Goal: Information Seeking & Learning: Learn about a topic

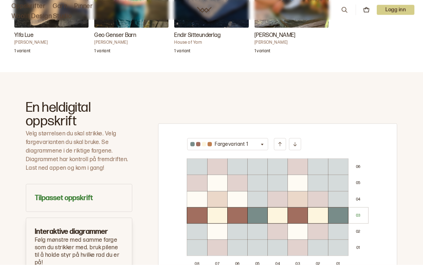
scroll to position [353, 0]
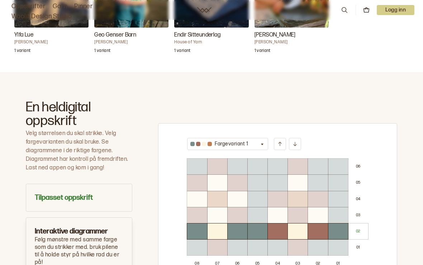
click at [78, 193] on h3 "Tilpasset oppskrift" at bounding box center [79, 198] width 88 height 10
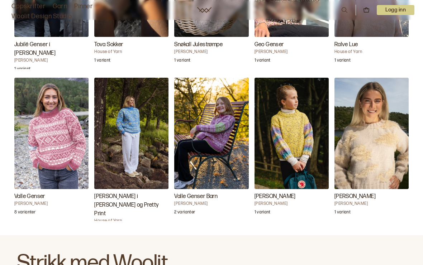
scroll to position [1113, 0]
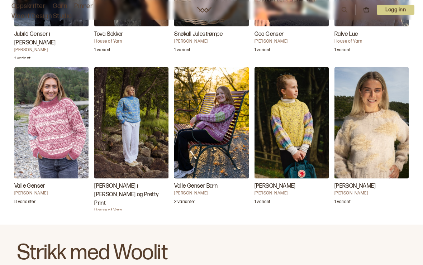
click at [291, 118] on img "Galia Genser" at bounding box center [291, 122] width 74 height 111
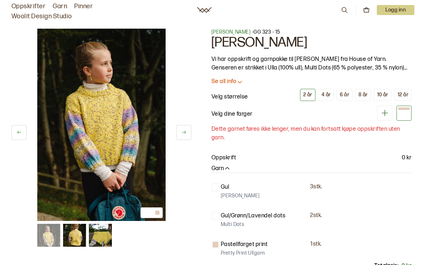
click at [364, 94] on div "8 år" at bounding box center [362, 95] width 9 height 6
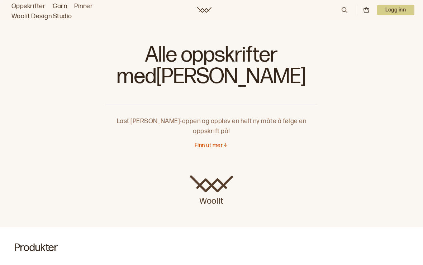
click at [341, 9] on icon at bounding box center [344, 10] width 8 height 8
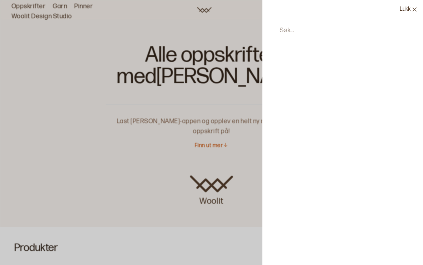
click at [300, 27] on input "Søk..." at bounding box center [345, 30] width 132 height 9
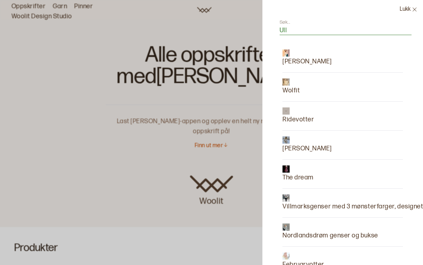
type input "Ulla"
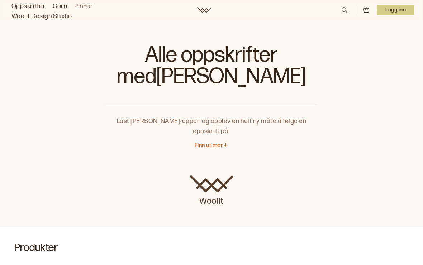
click at [225, 142] on icon at bounding box center [225, 144] width 5 height 5
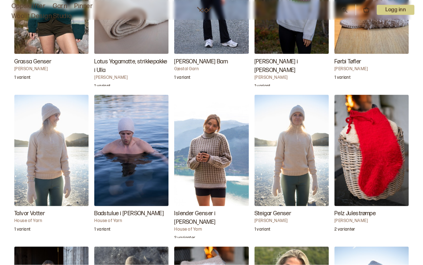
scroll to position [798, 0]
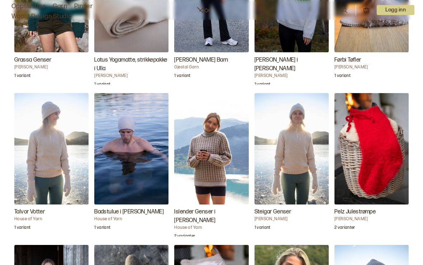
click at [203, 208] on h3 "Islender Genser i [PERSON_NAME]" at bounding box center [211, 216] width 74 height 17
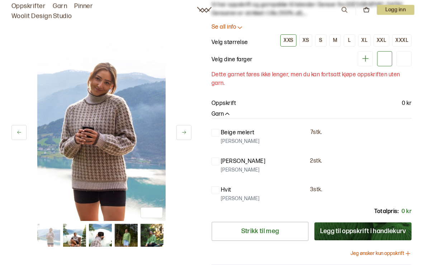
scroll to position [55, 0]
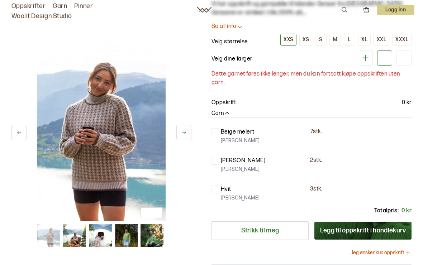
click at [225, 107] on div "House of Yarn - GG 324 - 10A+B Islender Genser i Ulla Vi har oppskrift og garnp…" at bounding box center [311, 124] width 200 height 301
click at [226, 106] on p "Oppskrift" at bounding box center [223, 103] width 24 height 9
click at [235, 103] on p "Oppskrift" at bounding box center [223, 103] width 24 height 9
click at [315, 74] on p "Dette garnet føres ikke lenger, men du kan fortsatt kjøpe oppskriften uten garn." at bounding box center [311, 78] width 200 height 17
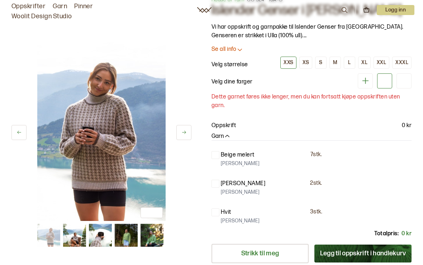
scroll to position [0, 0]
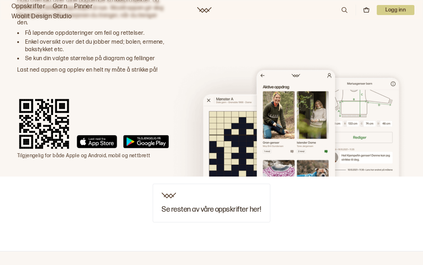
scroll to position [1418, 0]
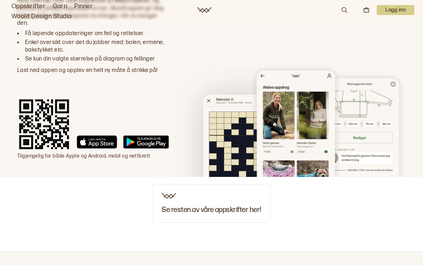
click at [224, 206] on h3 "Se resten av våre oppskrifter her!" at bounding box center [211, 210] width 99 height 8
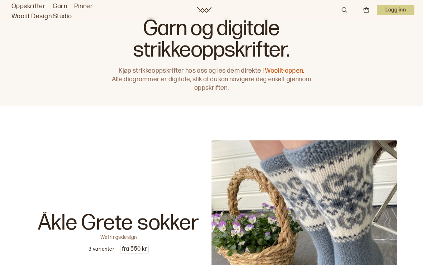
click at [346, 8] on icon at bounding box center [344, 10] width 8 height 8
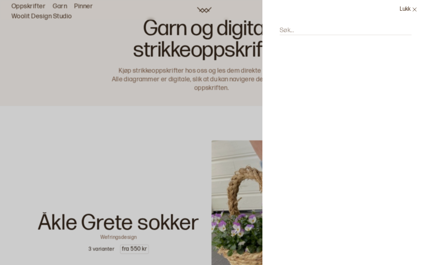
click at [297, 30] on input "Søk..." at bounding box center [345, 30] width 132 height 9
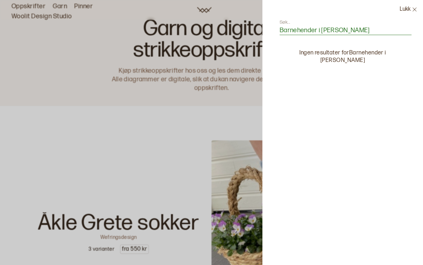
click at [392, 55] on p "Ingen resultater for Barnehender i Ulla garn" at bounding box center [343, 56] width 132 height 15
click at [317, 33] on input "Barnehender i Ulla garn" at bounding box center [345, 30] width 132 height 9
type input "Barnegenser i Ulla garn"
click at [225, 90] on div at bounding box center [211, 132] width 423 height 265
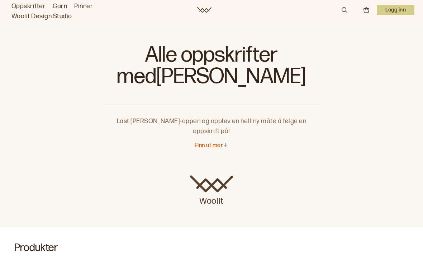
click at [342, 10] on icon at bounding box center [344, 10] width 8 height 8
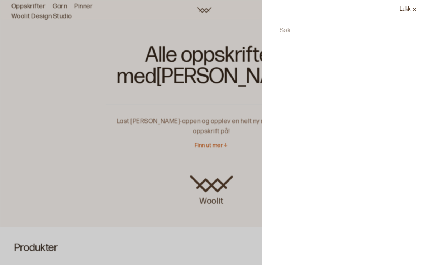
click at [295, 27] on input "Søk..." at bounding box center [345, 30] width 132 height 9
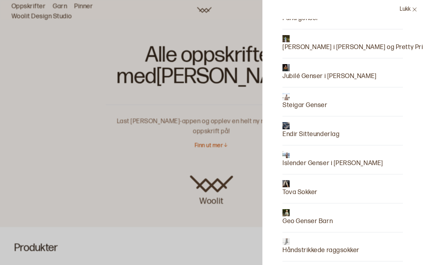
scroll to position [160, 0]
type input "[PERSON_NAME]"
click at [355, 46] on p "[PERSON_NAME] i [PERSON_NAME] og Pretty Print" at bounding box center [355, 47] width 146 height 10
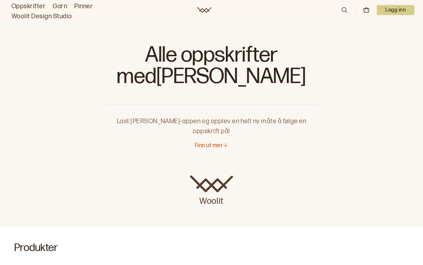
click at [344, 10] on icon at bounding box center [344, 10] width 8 height 8
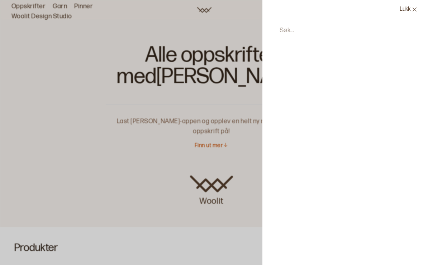
click at [315, 26] on input "Søk..." at bounding box center [345, 30] width 132 height 9
type input "[PERSON_NAME]"
click at [363, 59] on p "Lotus Yogamatte, strikkepakke i Ulla" at bounding box center [334, 62] width 104 height 10
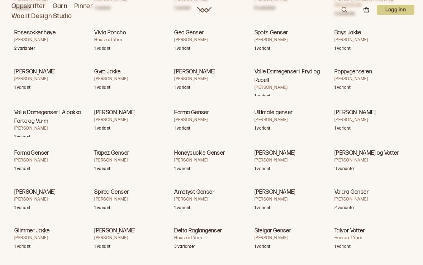
scroll to position [6251, 0]
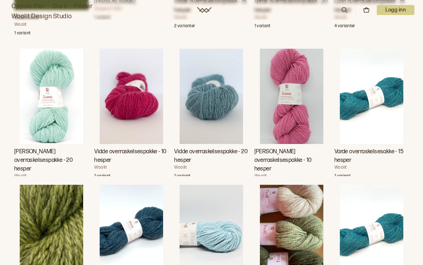
click at [296, 133] on img "Luna overraskelsespakke - 10 hesper" at bounding box center [291, 96] width 63 height 95
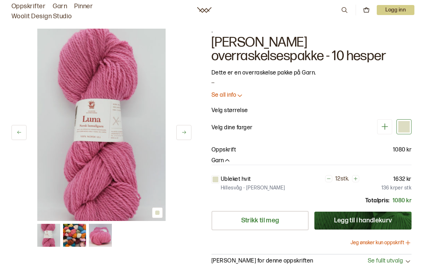
click at [244, 92] on button "Se all info" at bounding box center [311, 96] width 200 height 8
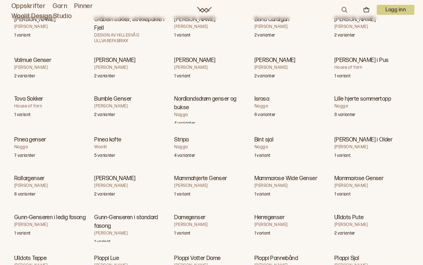
scroll to position [10240, 0]
